Goal: Information Seeking & Learning: Check status

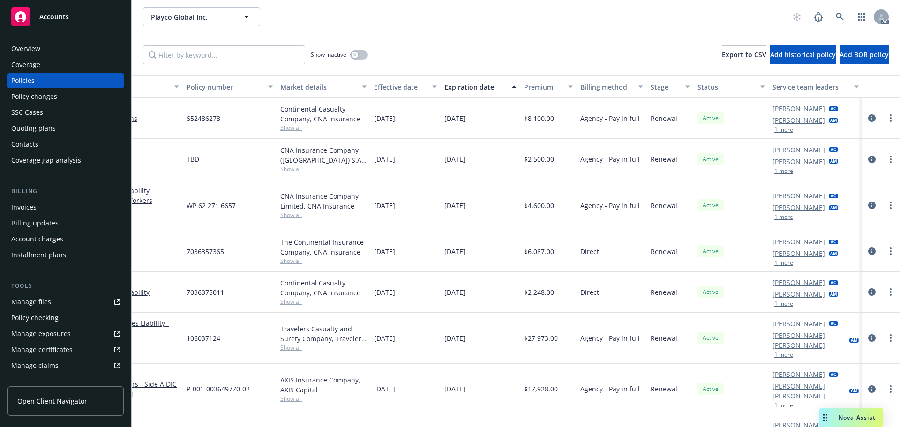
scroll to position [25, 143]
